Goal: Task Accomplishment & Management: Manage account settings

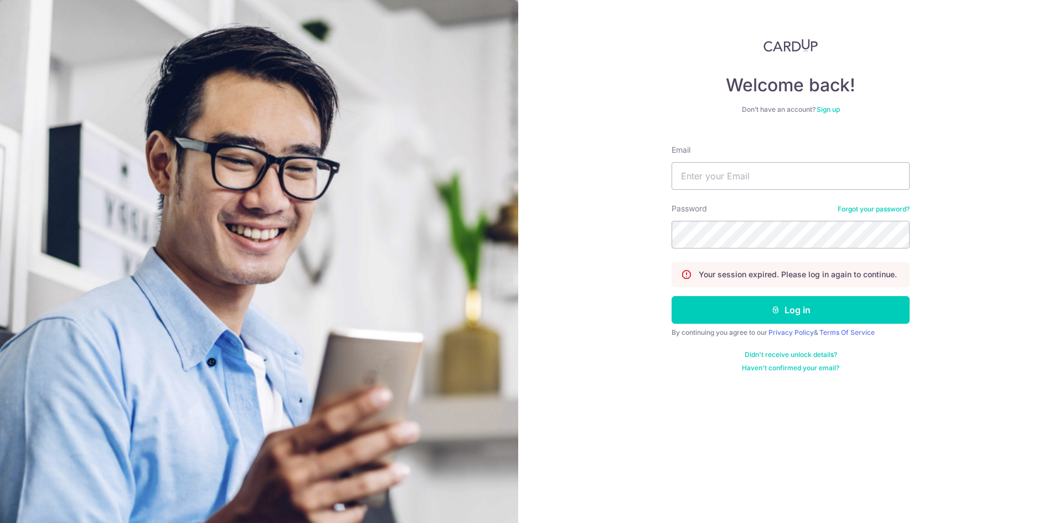
type input "[EMAIL_ADDRESS][DOMAIN_NAME]"
click at [729, 307] on button "Log in" at bounding box center [791, 310] width 238 height 28
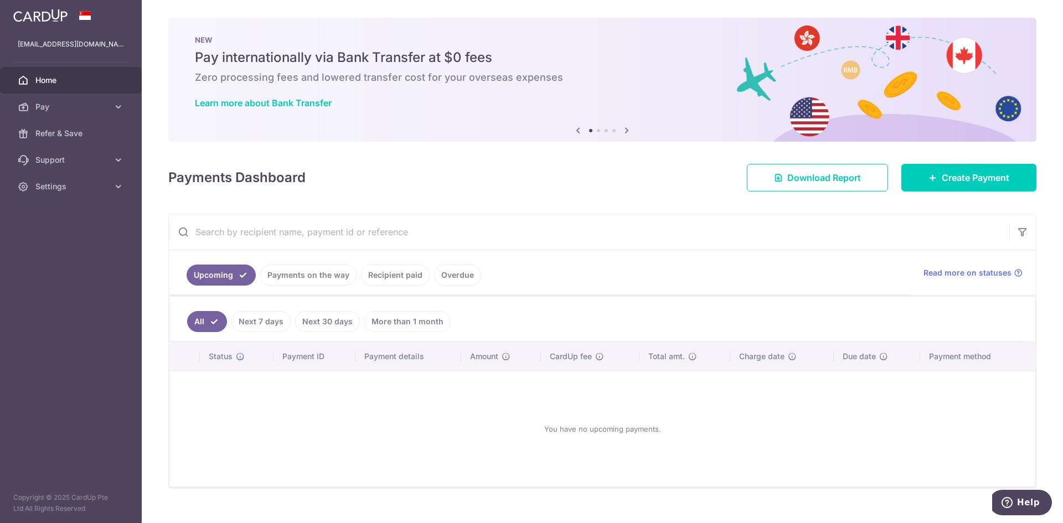
click at [451, 281] on link "Overdue" at bounding box center [457, 275] width 47 height 21
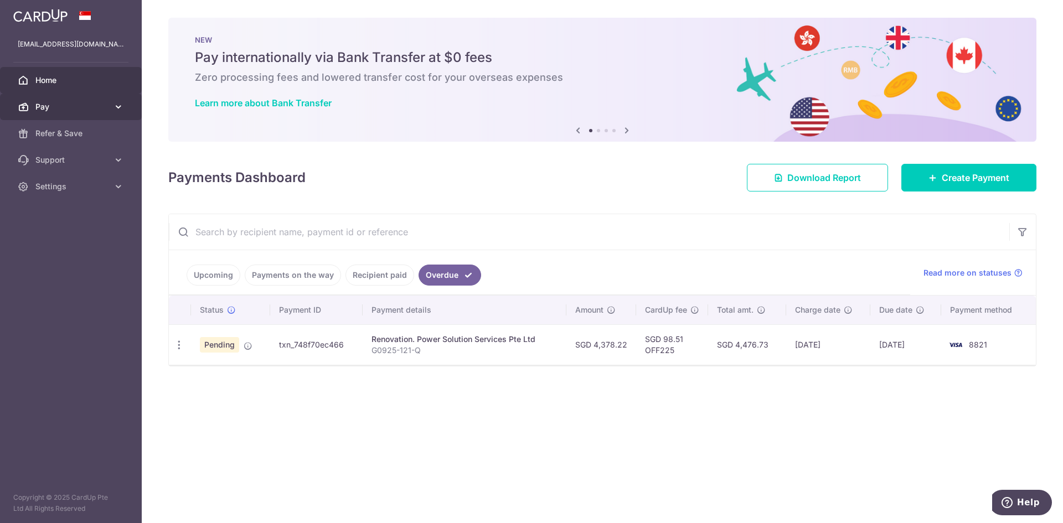
click at [72, 105] on span "Pay" at bounding box center [71, 106] width 73 height 11
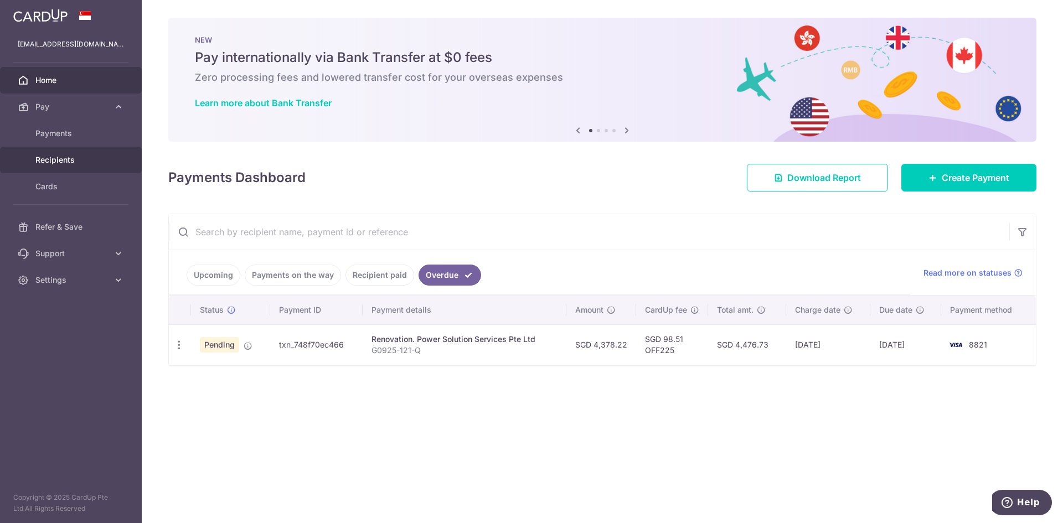
click at [73, 165] on span "Recipients" at bounding box center [71, 159] width 73 height 11
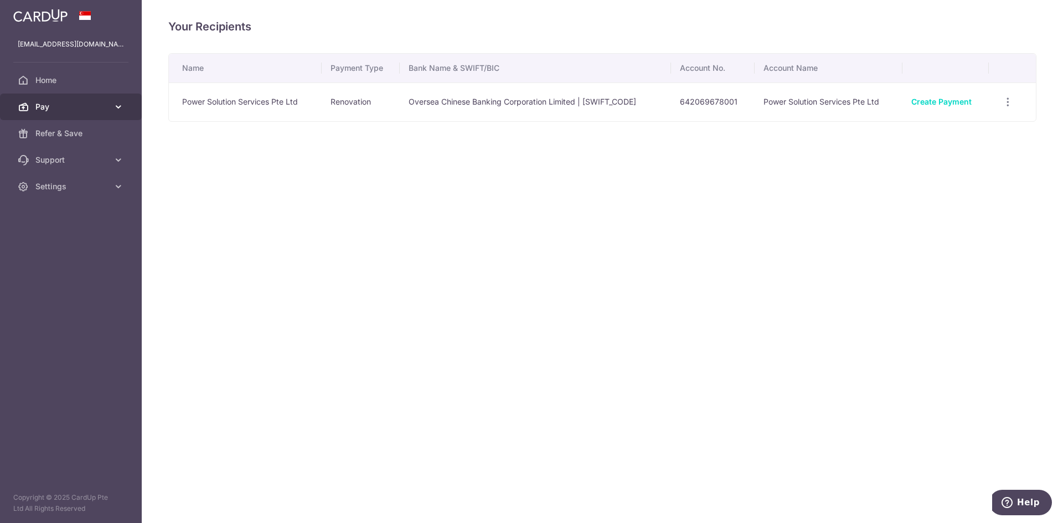
click at [49, 103] on span "Pay" at bounding box center [71, 106] width 73 height 11
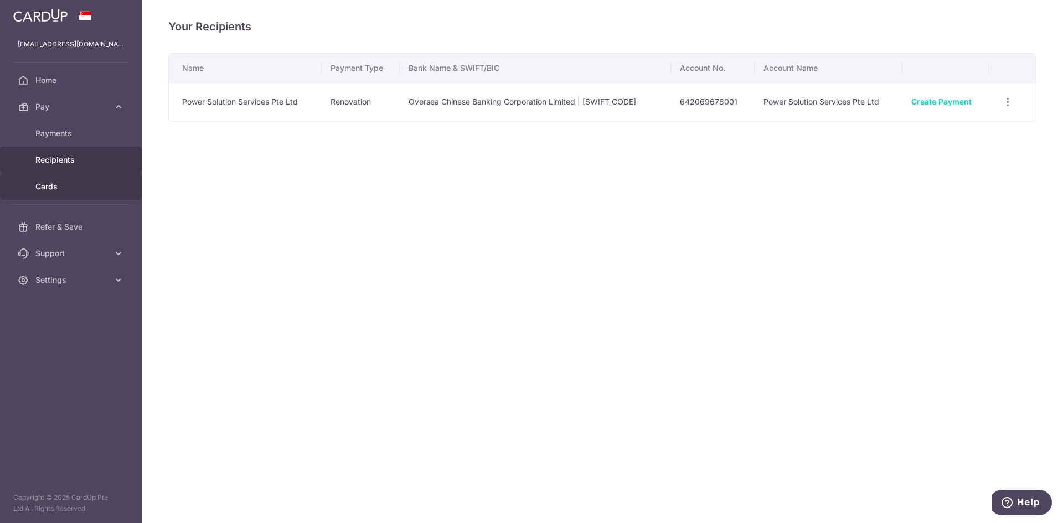
click at [61, 183] on span "Cards" at bounding box center [71, 186] width 73 height 11
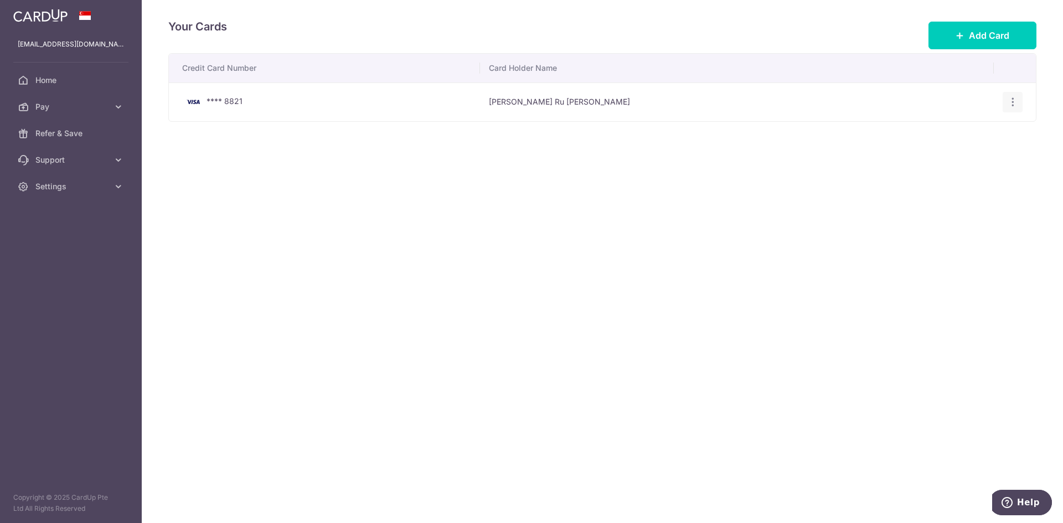
click at [1005, 102] on div "View/Edit Delete" at bounding box center [1013, 102] width 20 height 20
click at [1009, 100] on icon "button" at bounding box center [1013, 102] width 12 height 12
click at [977, 130] on span "View/Edit" at bounding box center [975, 132] width 75 height 13
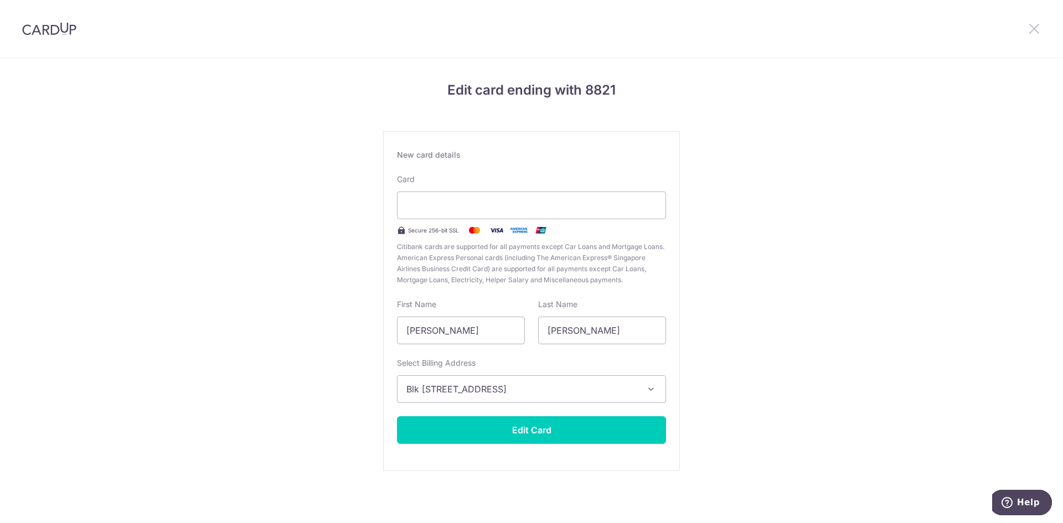
click at [1035, 22] on icon at bounding box center [1034, 29] width 13 height 14
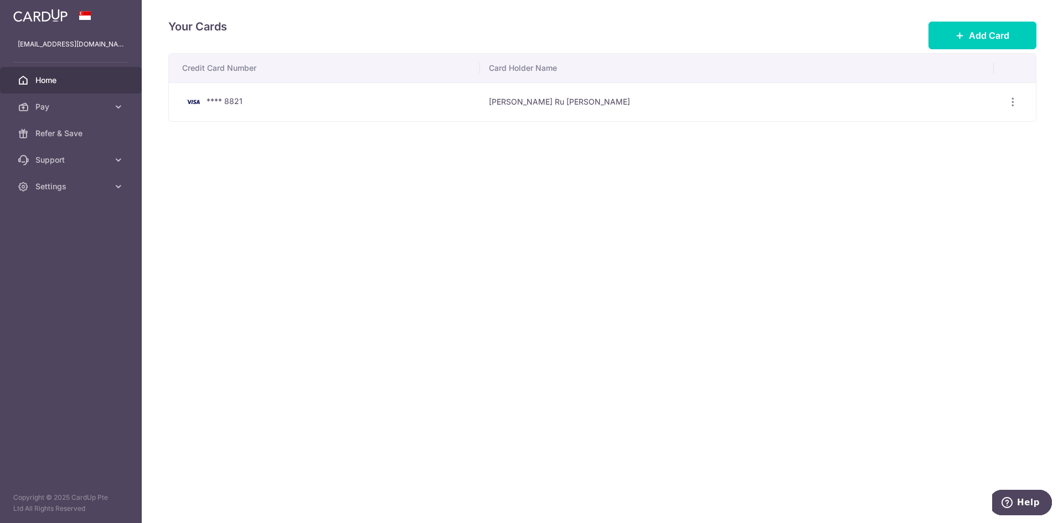
click at [68, 87] on link "Home" at bounding box center [71, 80] width 142 height 27
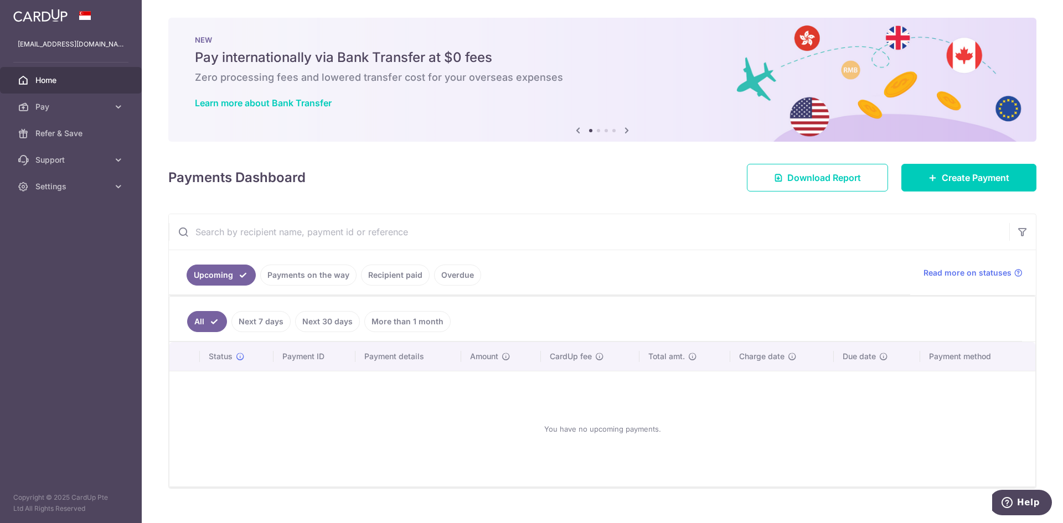
click at [333, 280] on link "Payments on the way" at bounding box center [308, 275] width 96 height 21
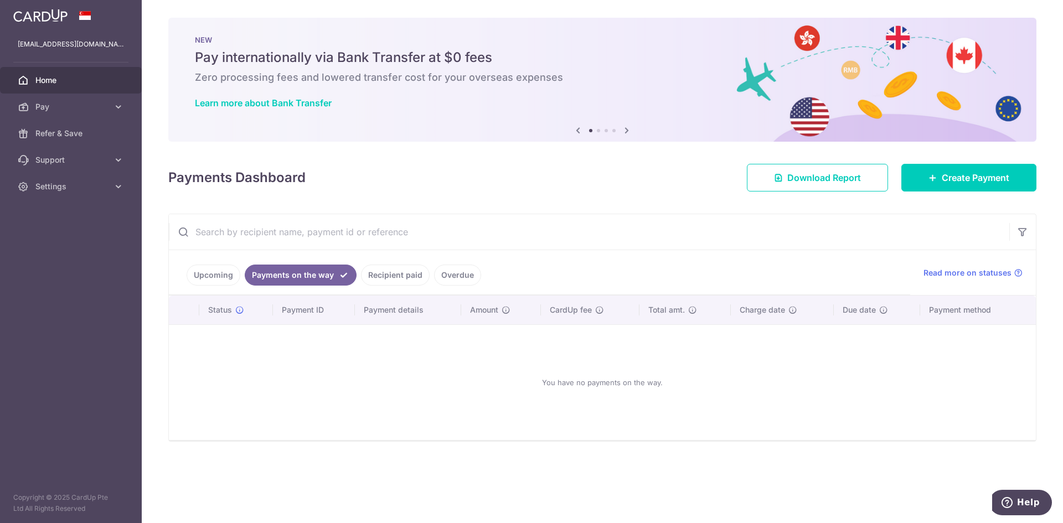
click at [368, 280] on link "Recipient paid" at bounding box center [395, 275] width 69 height 21
click at [458, 279] on link "Overdue" at bounding box center [457, 275] width 47 height 21
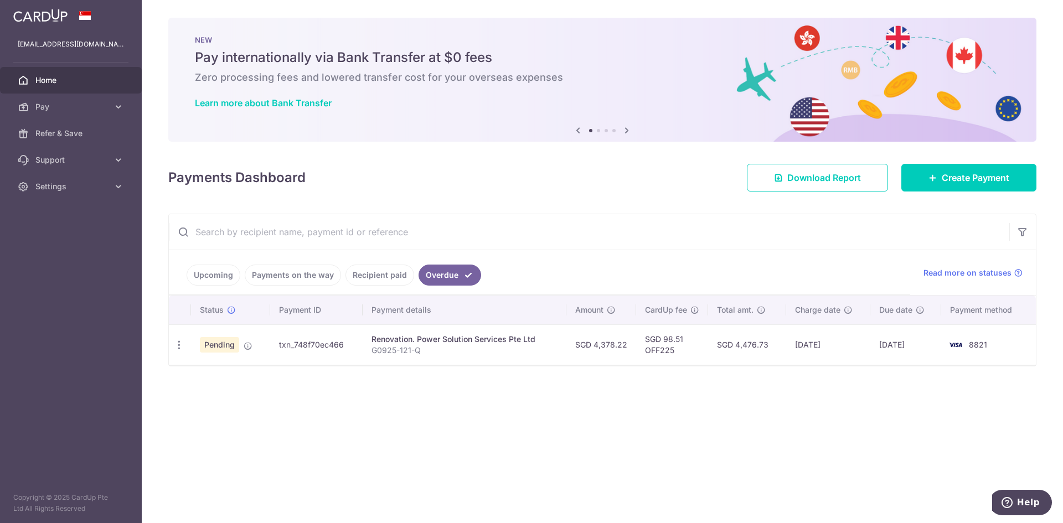
click at [210, 343] on span "Pending" at bounding box center [219, 345] width 39 height 16
click at [241, 347] on td "Pending" at bounding box center [230, 344] width 79 height 40
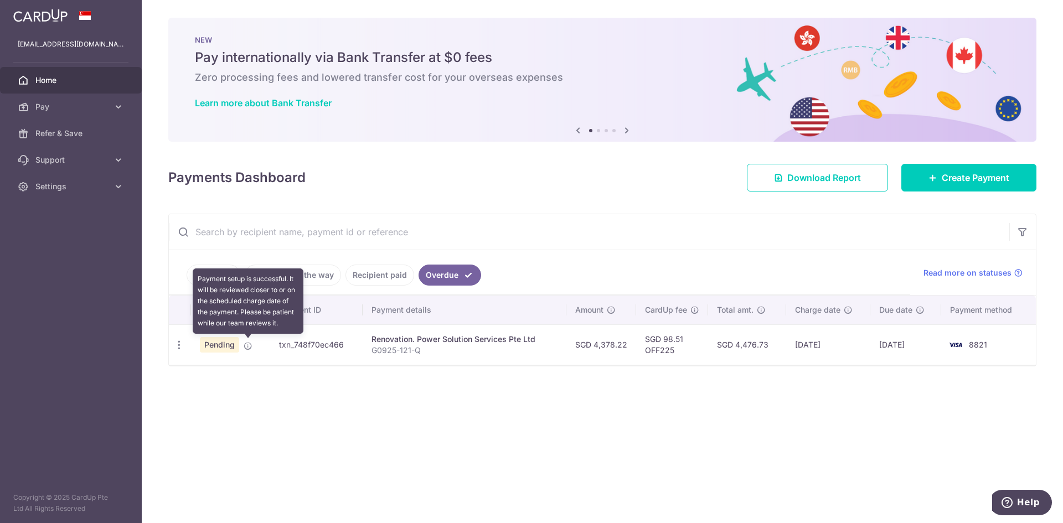
click at [249, 347] on icon at bounding box center [248, 346] width 9 height 9
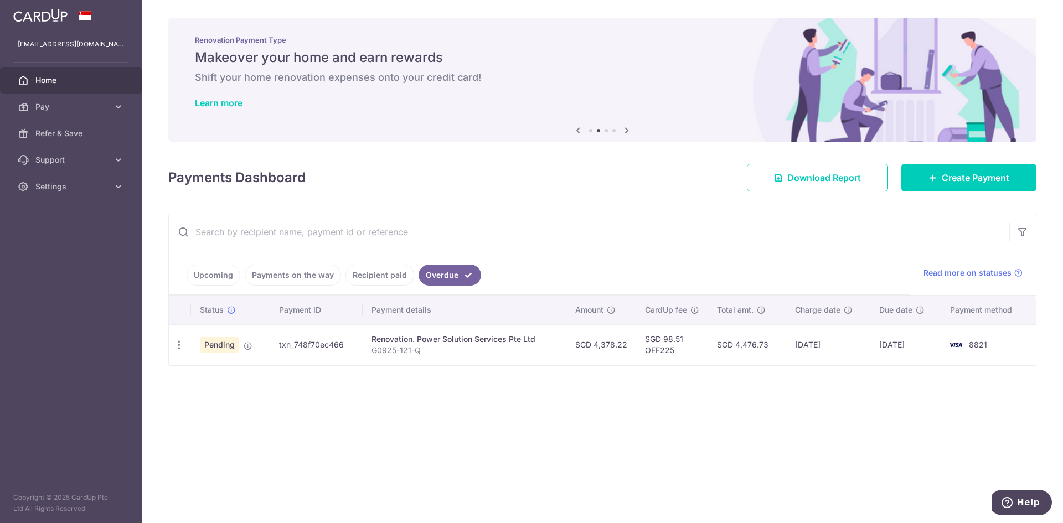
click at [333, 411] on div "× Pause Schedule Pause all future payments in this series Pause just this one p…" at bounding box center [602, 261] width 921 height 523
